Goal: Task Accomplishment & Management: Manage account settings

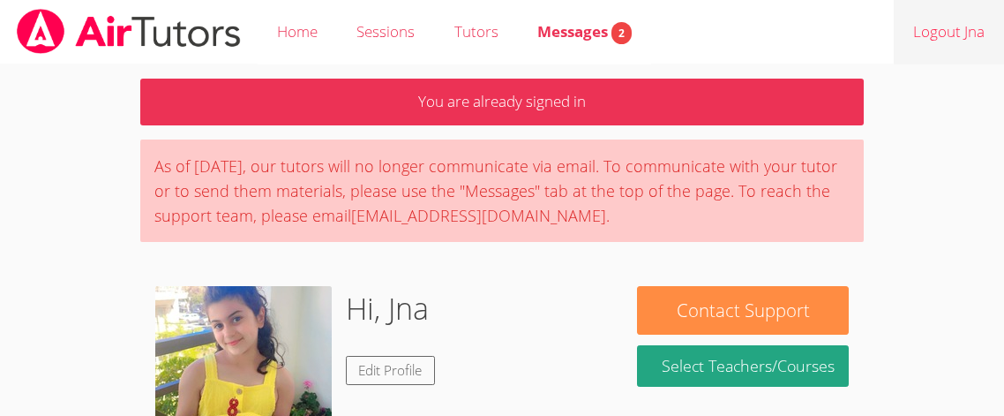
click at [925, 34] on link "Logout Jna" at bounding box center [949, 32] width 110 height 64
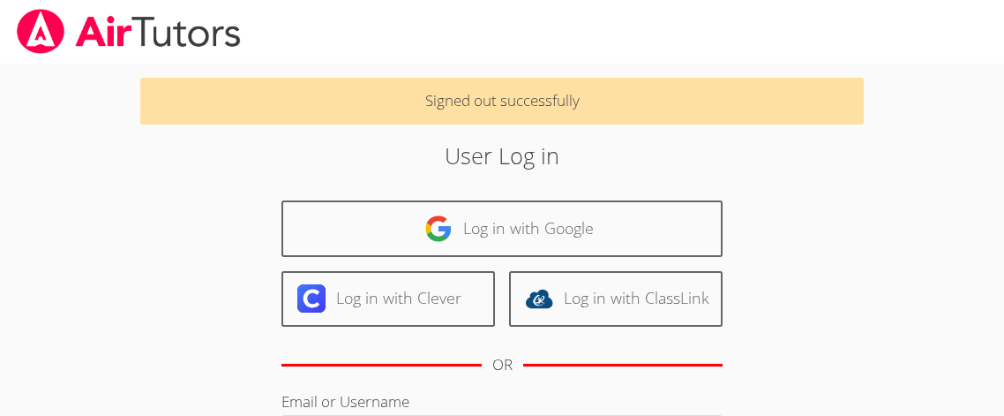
scroll to position [39, 0]
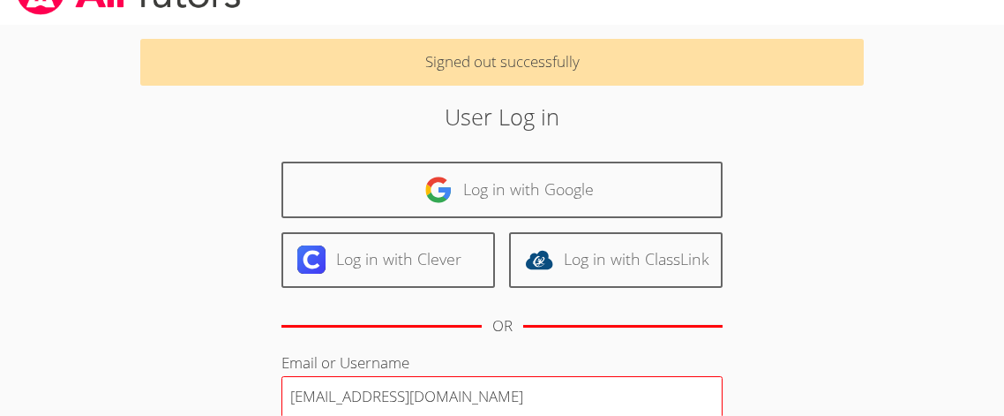
click at [297, 399] on input "[EMAIL_ADDRESS][DOMAIN_NAME]" at bounding box center [502, 397] width 441 height 42
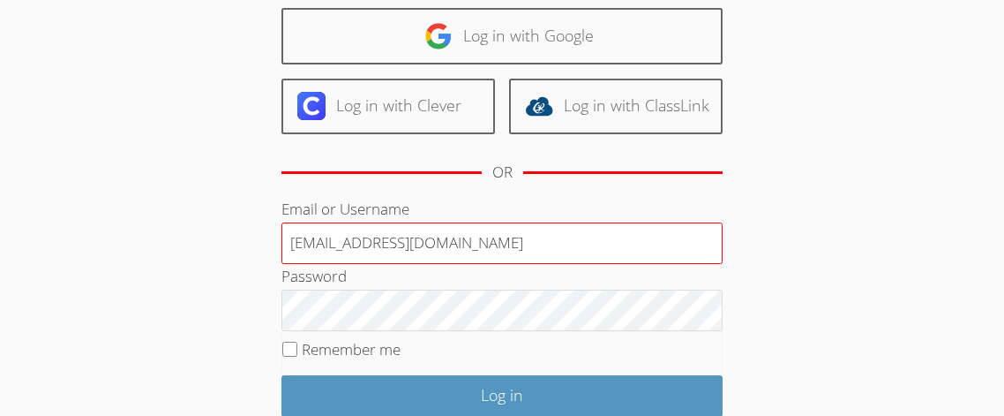
scroll to position [207, 0]
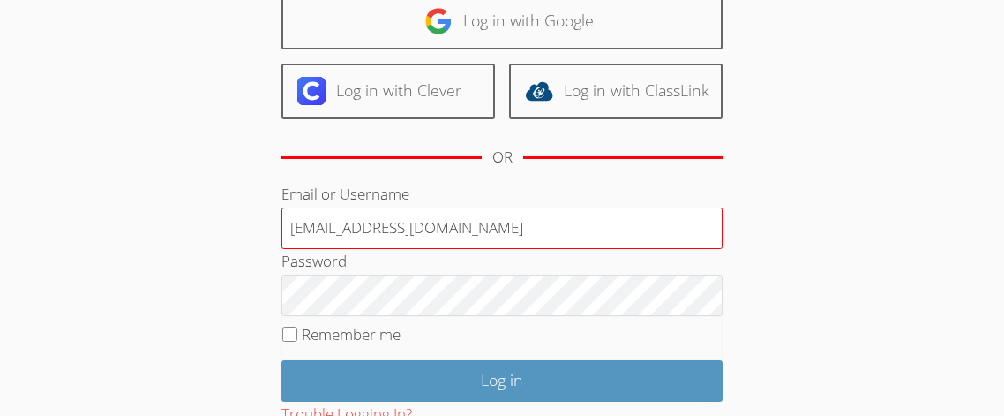
type input "[EMAIL_ADDRESS][DOMAIN_NAME]"
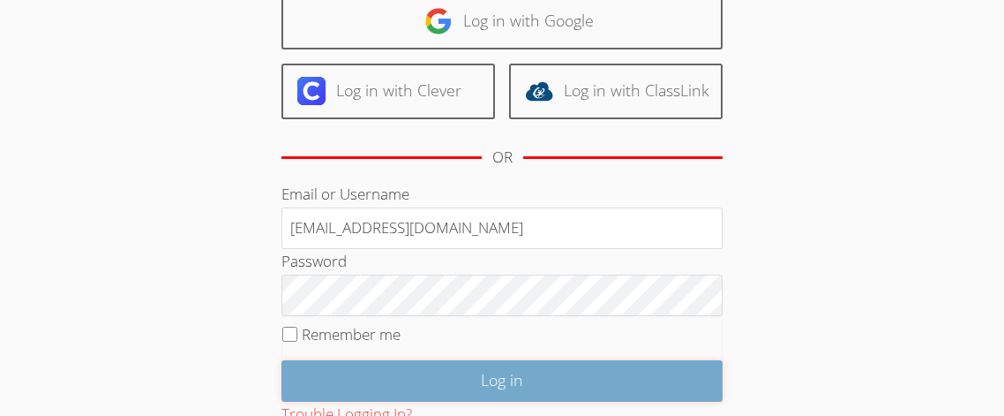
click at [526, 387] on input "Log in" at bounding box center [502, 380] width 441 height 41
